Goal: Transaction & Acquisition: Purchase product/service

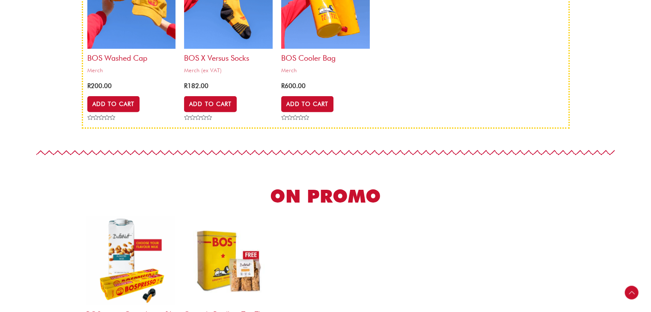
scroll to position [214, 0]
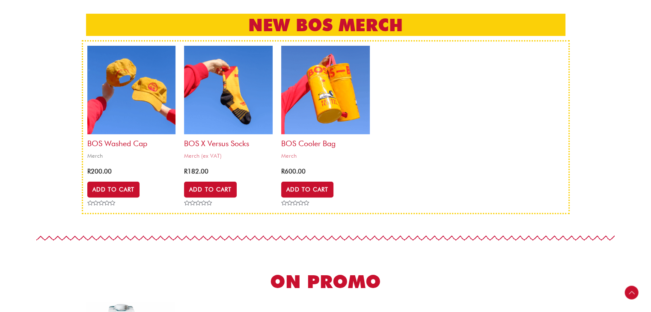
click at [141, 110] on img at bounding box center [131, 90] width 89 height 89
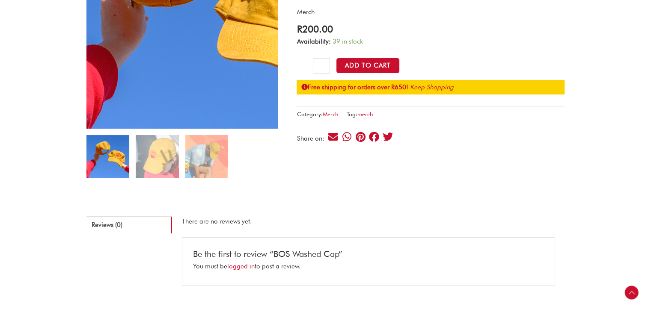
scroll to position [171, 0]
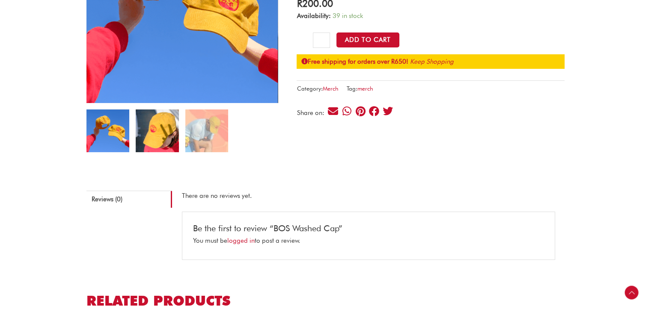
click at [146, 119] on img at bounding box center [157, 131] width 43 height 43
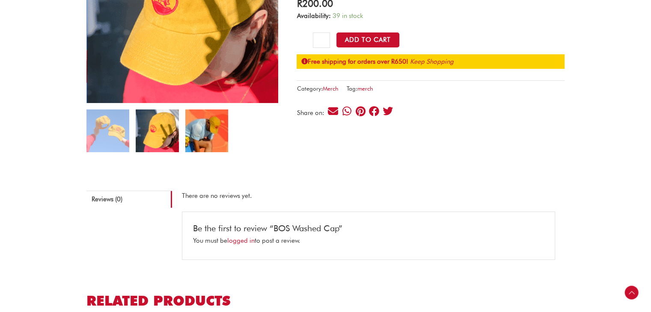
click at [199, 126] on img at bounding box center [206, 131] width 43 height 43
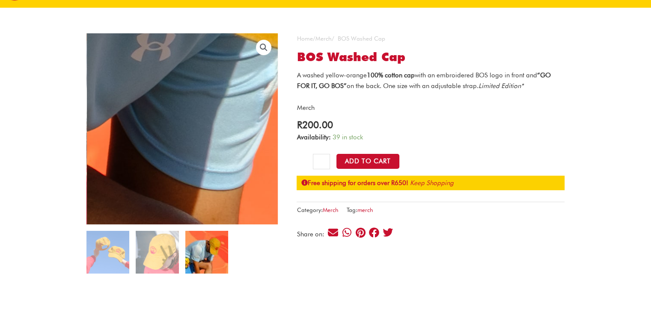
scroll to position [0, 0]
